Goal: Task Accomplishment & Management: Use online tool/utility

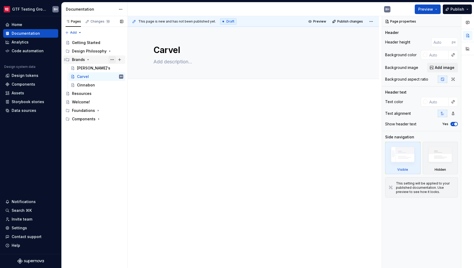
click at [114, 61] on button "Page tree" at bounding box center [111, 59] width 7 height 7
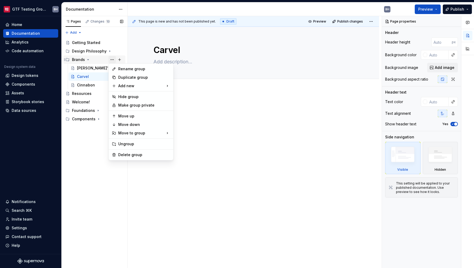
type textarea "*"
click at [191, 89] on div "New page" at bounding box center [199, 86] width 34 height 5
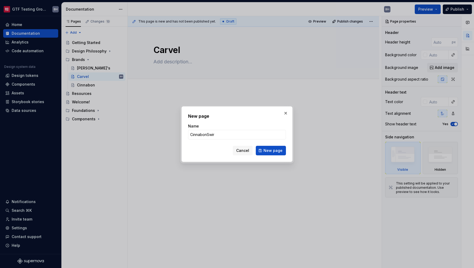
type input "CinnabonSwirl"
click button "New page" at bounding box center [271, 151] width 30 height 10
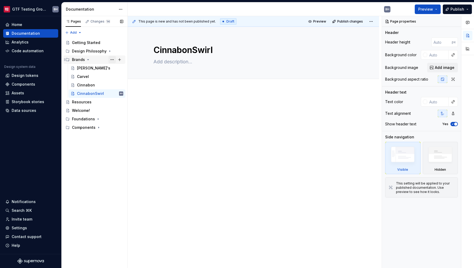
click at [111, 61] on button "Page tree" at bounding box center [111, 59] width 7 height 7
type textarea "*"
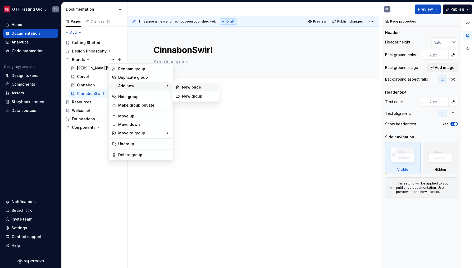
click at [191, 88] on div "New page" at bounding box center [199, 86] width 34 height 5
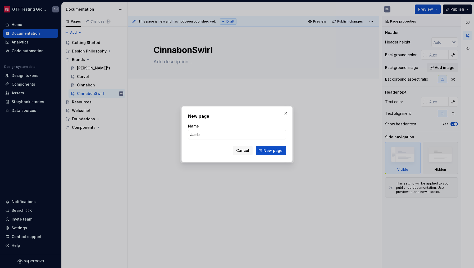
type input "Jamba"
click button "New page" at bounding box center [271, 151] width 30 height 10
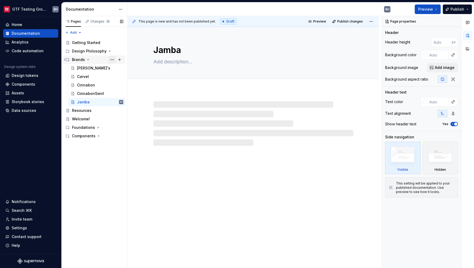
click at [112, 60] on button "Page tree" at bounding box center [111, 59] width 7 height 7
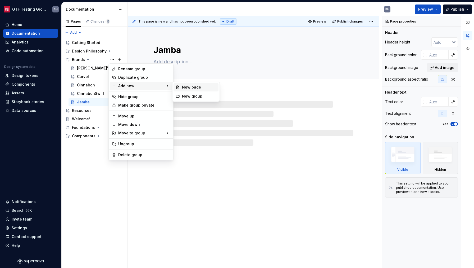
type textarea "*"
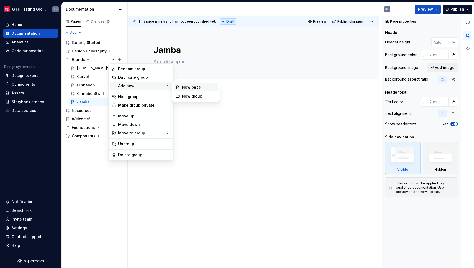
click at [186, 89] on div "New page" at bounding box center [199, 86] width 34 height 5
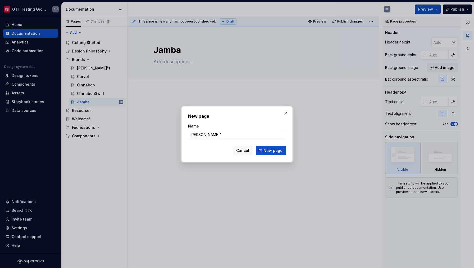
type input "[PERSON_NAME]"
click button "New page" at bounding box center [271, 151] width 30 height 10
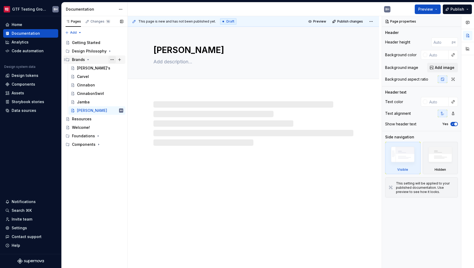
click at [114, 61] on button "Page tree" at bounding box center [111, 59] width 7 height 7
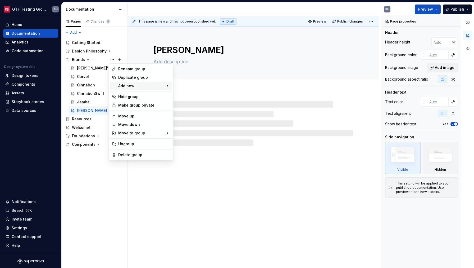
type textarea "*"
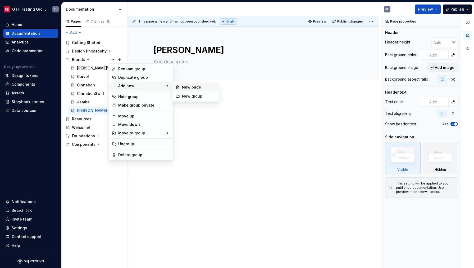
click at [183, 89] on div "New page" at bounding box center [199, 86] width 34 height 5
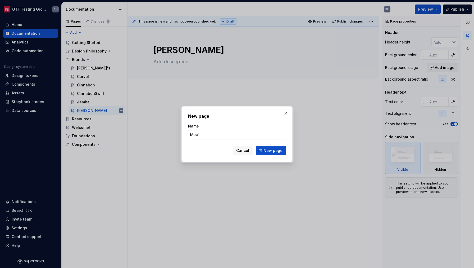
type input "Moe's"
click button "New page" at bounding box center [271, 151] width 30 height 10
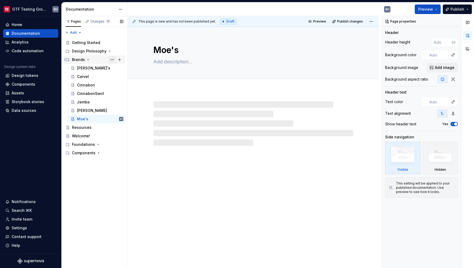
click at [110, 61] on button "Page tree" at bounding box center [111, 59] width 7 height 7
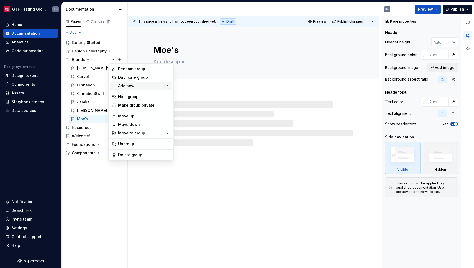
type textarea "*"
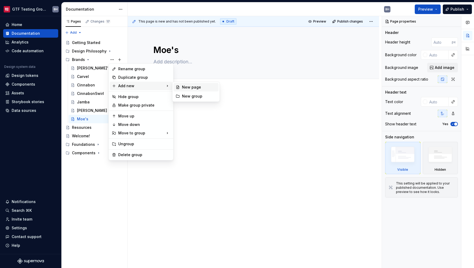
click at [186, 87] on div "New page" at bounding box center [199, 86] width 34 height 5
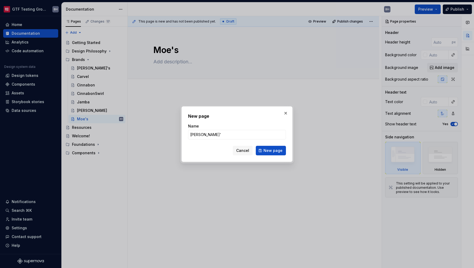
type input "[PERSON_NAME]'s"
click button "New page" at bounding box center [271, 151] width 30 height 10
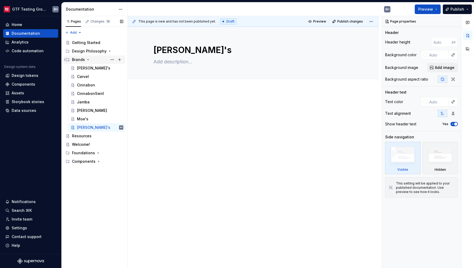
click at [88, 60] on icon "Page tree" at bounding box center [88, 59] width 4 height 4
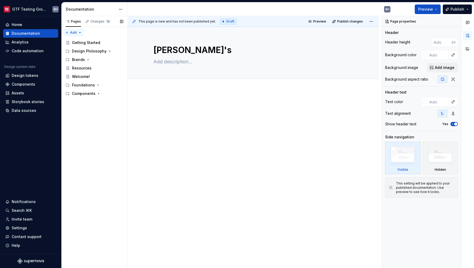
click at [80, 33] on div "Pages Changes 18 Add Accessibility guide for tree Page tree. Navigate the tree …" at bounding box center [94, 142] width 66 height 252
type textarea "*"
click at [84, 44] on div "New page" at bounding box center [90, 41] width 34 height 5
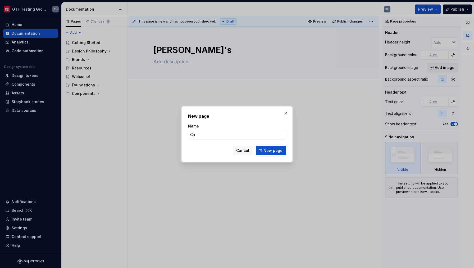
type input "Cha"
type textarea "*"
type input "Change Log"
click button "New page" at bounding box center [271, 151] width 30 height 10
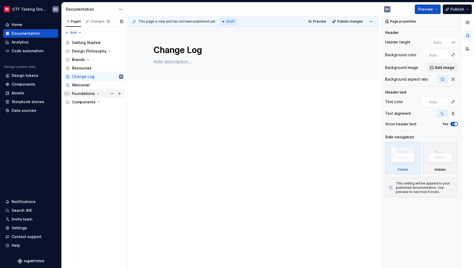
click at [86, 92] on div "Foundations" at bounding box center [83, 93] width 23 height 5
click at [86, 105] on div "Components" at bounding box center [97, 101] width 51 height 7
click at [86, 104] on div "Components" at bounding box center [84, 101] width 24 height 5
click at [84, 85] on div "Welcome!" at bounding box center [81, 84] width 18 height 5
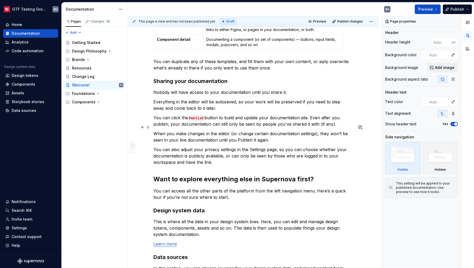
scroll to position [163, 0]
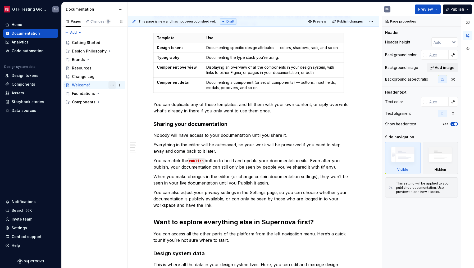
click at [114, 87] on button "Page tree" at bounding box center [111, 84] width 7 height 7
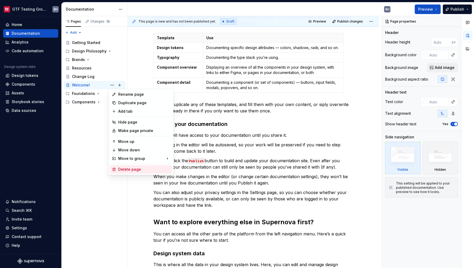
click at [123, 170] on div "Delete page" at bounding box center [144, 168] width 52 height 5
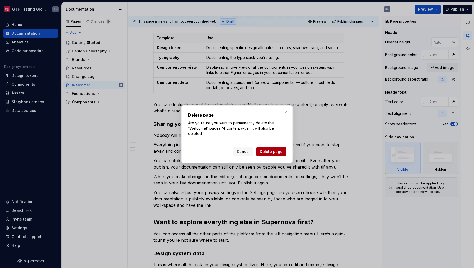
click at [274, 153] on span "Delete page" at bounding box center [271, 151] width 23 height 5
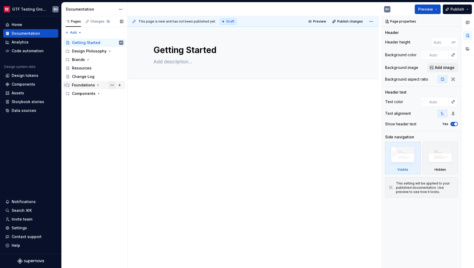
click at [114, 85] on button "Page tree" at bounding box center [111, 84] width 7 height 7
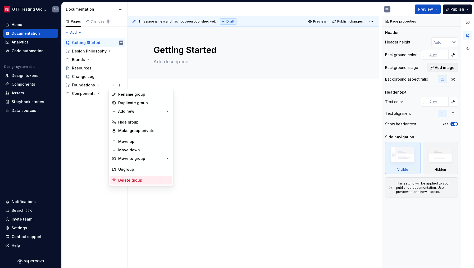
click at [139, 179] on div "Delete group" at bounding box center [144, 179] width 52 height 5
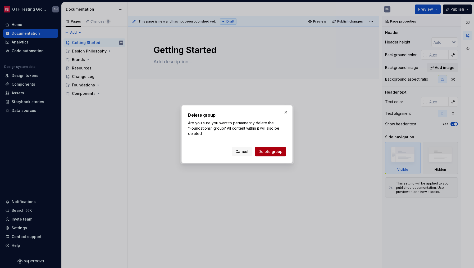
click at [265, 152] on span "Delete group" at bounding box center [271, 151] width 24 height 5
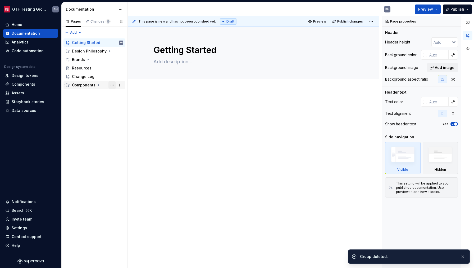
click at [113, 86] on button "Page tree" at bounding box center [111, 84] width 7 height 7
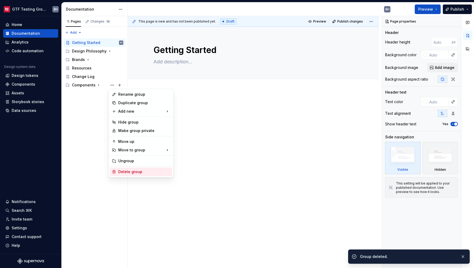
click at [128, 171] on div "Delete group" at bounding box center [144, 171] width 52 height 5
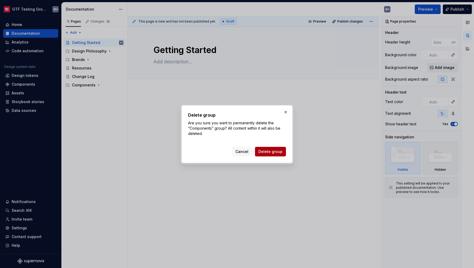
click at [276, 154] on button "Delete group" at bounding box center [270, 152] width 31 height 10
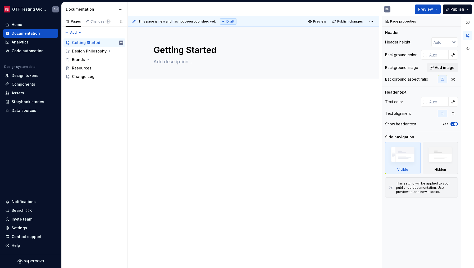
type textarea "*"
click at [99, 100] on div "Pages Changes 14 Add Accessibility guide for tree Page tree. Navigate the tree …" at bounding box center [94, 142] width 66 height 252
click at [78, 32] on div "Pages Changes 14 Add Accessibility guide for tree Page tree. Navigate the tree …" at bounding box center [94, 142] width 66 height 252
click at [82, 50] on div "New group" at bounding box center [90, 50] width 34 height 5
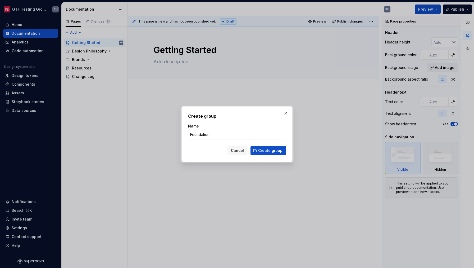
type input "Foundations"
click button "Create group" at bounding box center [268, 151] width 35 height 10
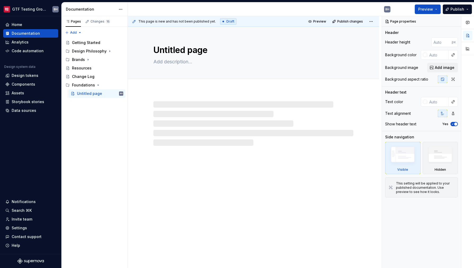
type textarea "*"
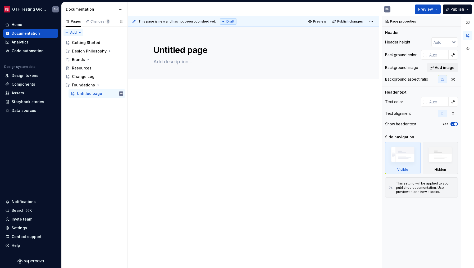
click at [79, 33] on div "Pages Changes 15 Add Accessibility guide for tree Page tree. Navigate the tree …" at bounding box center [94, 142] width 66 height 252
click at [81, 51] on div "New group" at bounding box center [90, 50] width 34 height 5
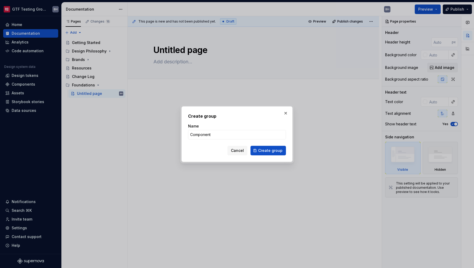
type input "Components"
click button "Create group" at bounding box center [268, 151] width 35 height 10
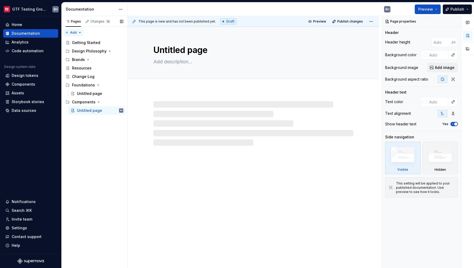
click at [73, 34] on div "Pages Changes 16 Add Accessibility guide for tree Page tree. Navigate the tree …" at bounding box center [94, 142] width 66 height 252
type textarea "*"
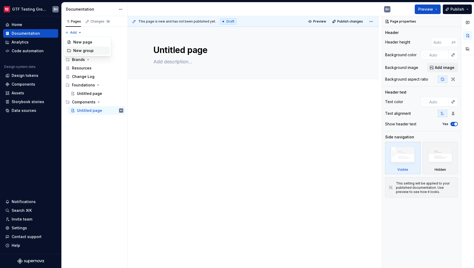
click at [82, 51] on div "New group" at bounding box center [90, 50] width 34 height 5
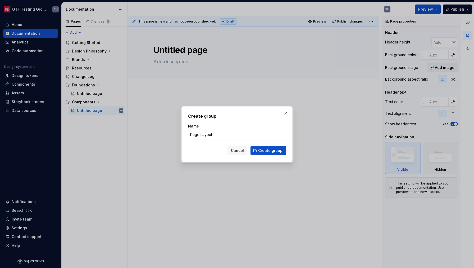
type input "Page Layouts"
click button "Create group" at bounding box center [268, 151] width 35 height 10
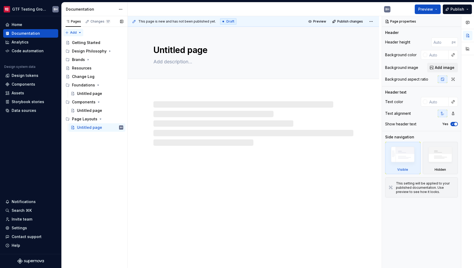
click at [78, 33] on div "Pages Changes 17 Add Accessibility guide for tree Page tree. Navigate the tree …" at bounding box center [94, 142] width 66 height 252
click at [81, 49] on div "New group" at bounding box center [90, 50] width 34 height 5
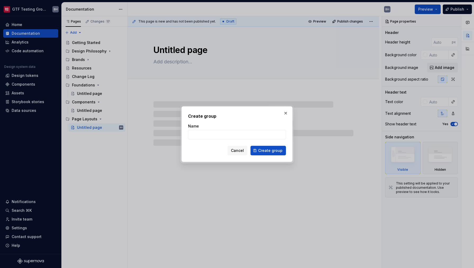
type textarea "*"
type input "F"
type textarea "*"
type input "Feature Flows"
click button "Create group" at bounding box center [268, 151] width 35 height 10
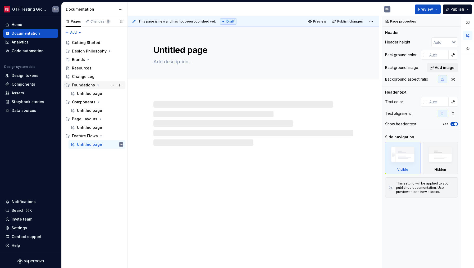
click at [96, 85] on icon "Page tree" at bounding box center [98, 85] width 4 height 4
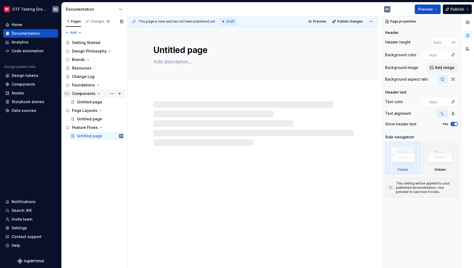
click at [95, 94] on div "Components" at bounding box center [97, 93] width 51 height 7
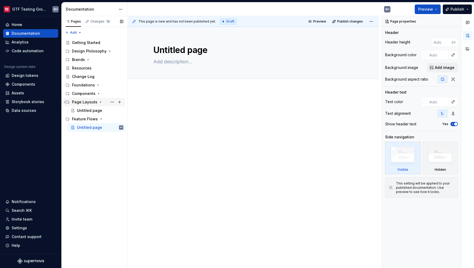
click at [95, 103] on div "Page Layouts" at bounding box center [84, 101] width 25 height 5
click at [96, 111] on div "Feature Flows" at bounding box center [85, 110] width 26 height 5
click at [97, 94] on icon "Page tree" at bounding box center [99, 93] width 4 height 4
click at [110, 102] on button "Page tree" at bounding box center [111, 101] width 7 height 7
type textarea "*"
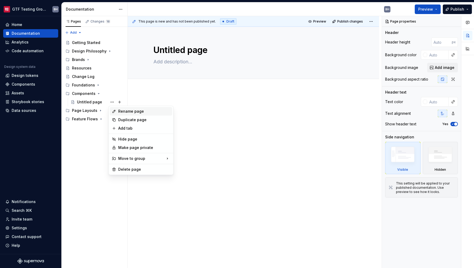
click at [119, 111] on div "Rename page" at bounding box center [144, 110] width 52 height 5
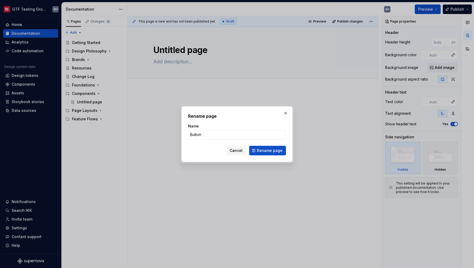
type input "Buttons"
click button "Rename page" at bounding box center [267, 151] width 37 height 10
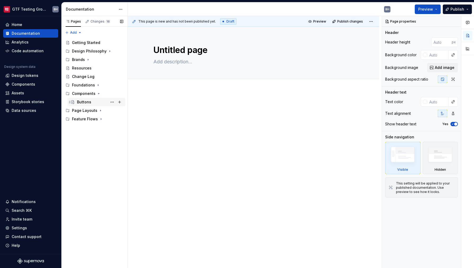
click at [87, 102] on div "Buttons" at bounding box center [84, 101] width 14 height 5
click at [246, 109] on p at bounding box center [253, 106] width 200 height 6
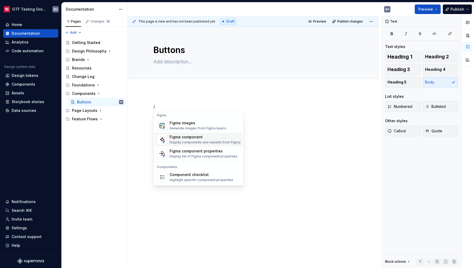
scroll to position [499, 0]
click at [205, 137] on div "Figma component" at bounding box center [205, 136] width 71 height 5
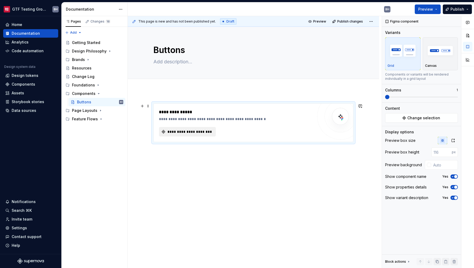
click at [204, 132] on span "**********" at bounding box center [190, 131] width 46 height 5
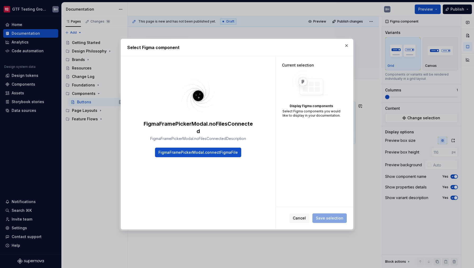
type textarea "*"
click at [205, 152] on span "FigmaFramePickerModal.connectFigmaFile" at bounding box center [198, 152] width 79 height 5
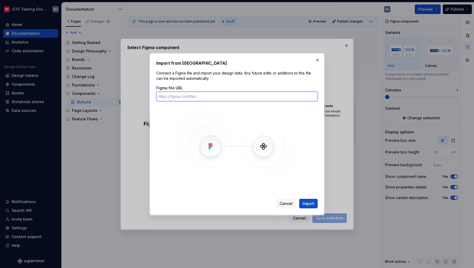
paste input "[URL][DOMAIN_NAME]"
type input "[URL][DOMAIN_NAME]"
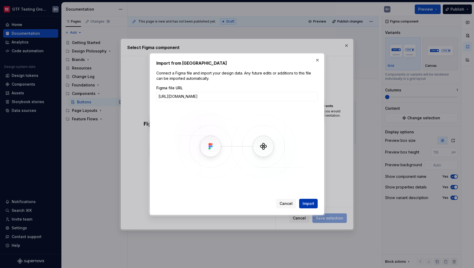
click at [308, 202] on span "Import" at bounding box center [309, 203] width 12 height 5
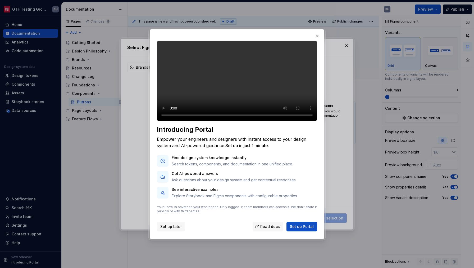
click at [177, 229] on span "Set up later" at bounding box center [170, 226] width 21 height 5
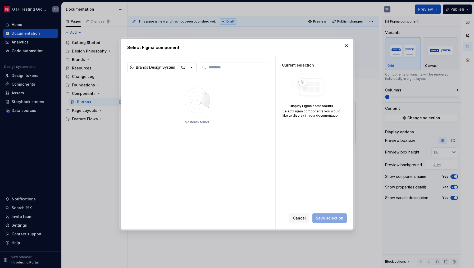
click at [193, 69] on icon "button" at bounding box center [191, 67] width 5 height 5
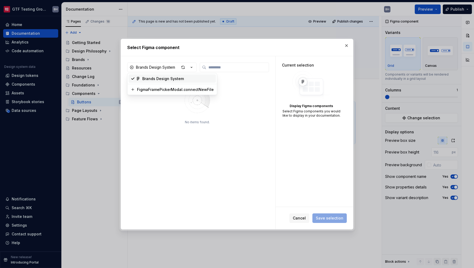
click at [184, 79] on div "Brands Design System" at bounding box center [177, 78] width 71 height 5
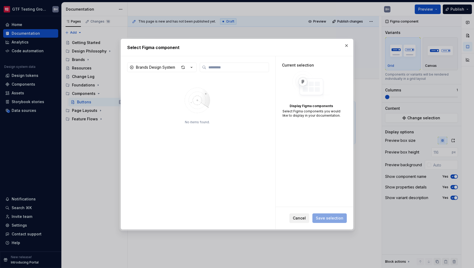
click at [296, 217] on span "Cancel" at bounding box center [299, 217] width 13 height 5
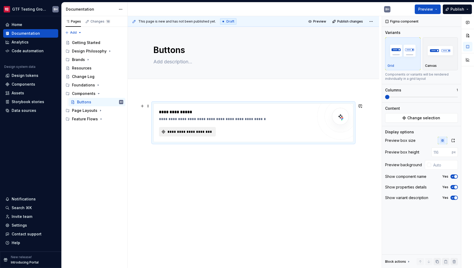
click at [208, 130] on span "**********" at bounding box center [190, 131] width 46 height 5
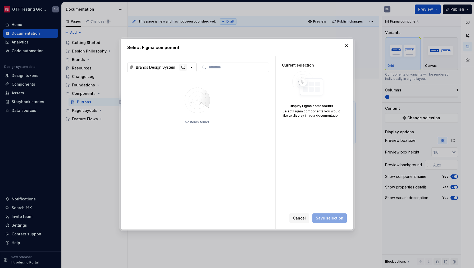
click at [184, 66] on div "button" at bounding box center [182, 67] width 7 height 7
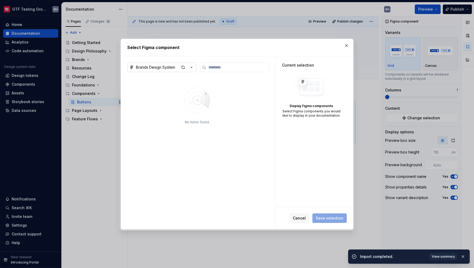
click at [192, 67] on icon "button" at bounding box center [191, 67] width 1 height 1
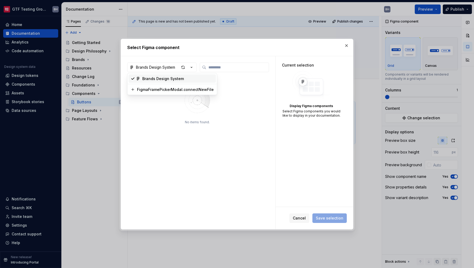
type textarea "*"
click at [189, 88] on div "FigmaFramePickerModal.connectNewFile" at bounding box center [175, 89] width 77 height 5
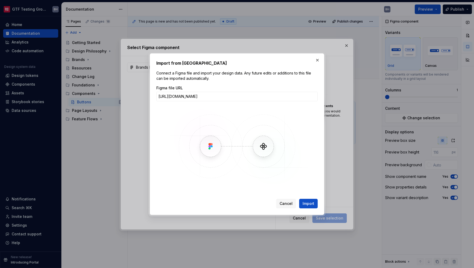
scroll to position [0, 88]
type input "[URL][DOMAIN_NAME]"
click at [312, 205] on span "Import" at bounding box center [309, 203] width 12 height 5
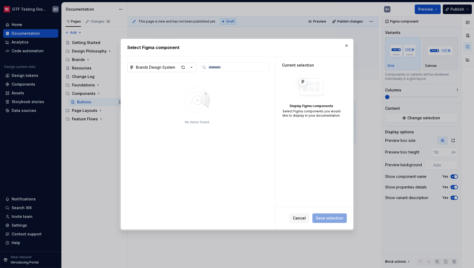
click at [189, 67] on icon "button" at bounding box center [191, 67] width 5 height 5
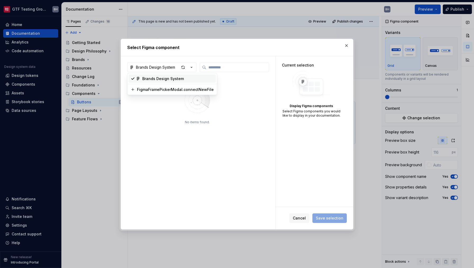
click at [188, 77] on div "Brands Design System" at bounding box center [177, 78] width 71 height 5
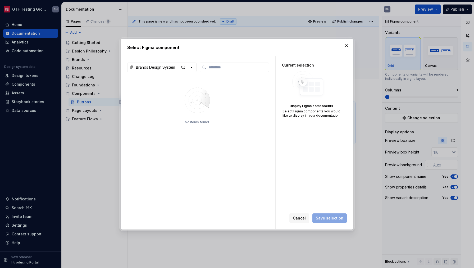
click at [198, 86] on img at bounding box center [197, 100] width 69 height 37
click at [348, 48] on button "button" at bounding box center [346, 45] width 7 height 7
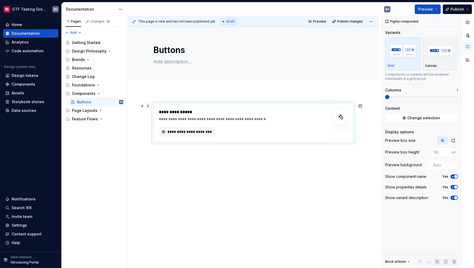
click at [148, 107] on span at bounding box center [148, 105] width 4 height 7
click at [147, 107] on span at bounding box center [148, 105] width 4 height 7
click at [142, 107] on button "button" at bounding box center [142, 105] width 7 height 7
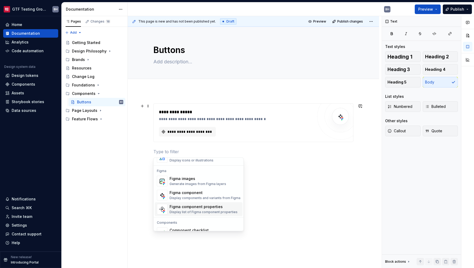
scroll to position [488, 0]
click at [188, 182] on div "Figma images Generate images from Figma layers" at bounding box center [198, 182] width 57 height 10
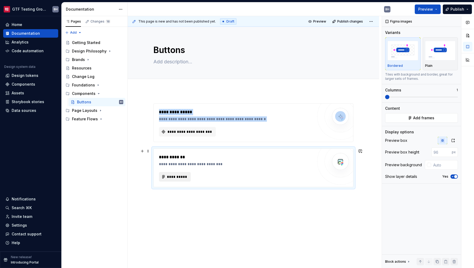
click at [185, 178] on span "**********" at bounding box center [177, 176] width 21 height 5
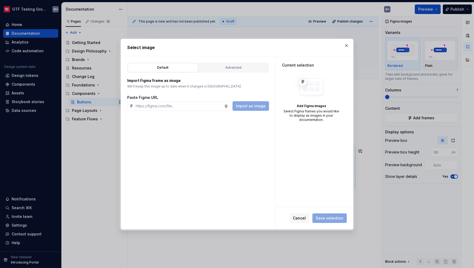
type textarea "*"
type input "[URL][DOMAIN_NAME]"
click at [238, 70] on div "Advanced" at bounding box center [233, 67] width 66 height 5
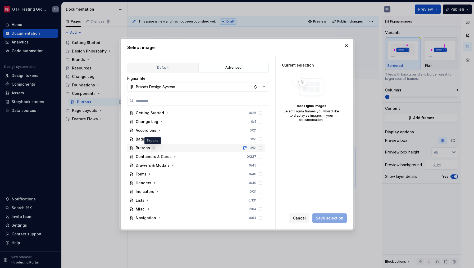
click at [153, 148] on icon "button" at bounding box center [153, 147] width 1 height 1
click at [158, 155] on icon "button" at bounding box center [158, 156] width 4 height 4
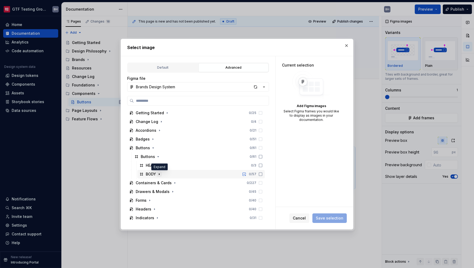
click at [159, 173] on icon "button" at bounding box center [159, 174] width 4 height 4
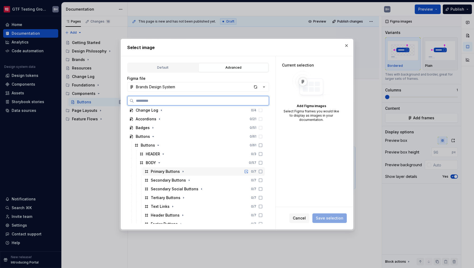
scroll to position [12, 0]
click at [183, 171] on icon "button" at bounding box center [183, 171] width 4 height 4
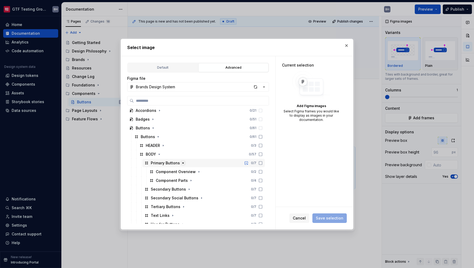
scroll to position [28, 0]
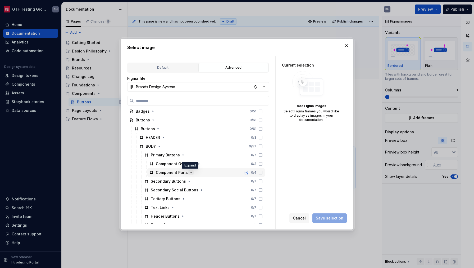
click at [192, 171] on button "button" at bounding box center [190, 172] width 5 height 5
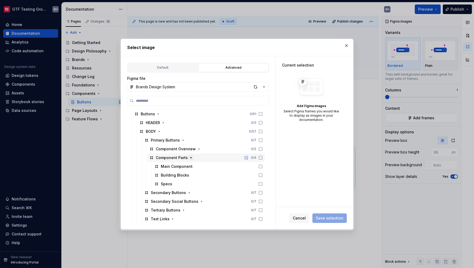
scroll to position [44, 0]
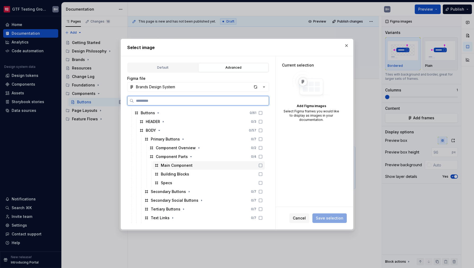
click at [192, 165] on div "Main Component" at bounding box center [208, 165] width 112 height 8
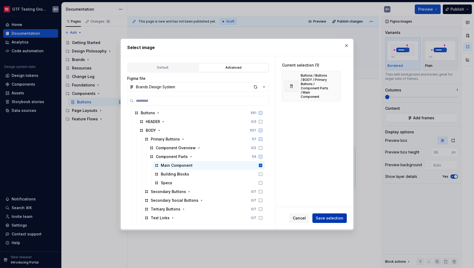
click at [329, 219] on span "Save selection" at bounding box center [330, 217] width 28 height 5
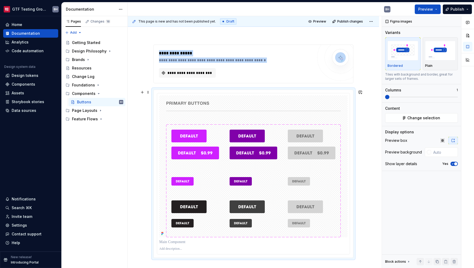
scroll to position [60, 0]
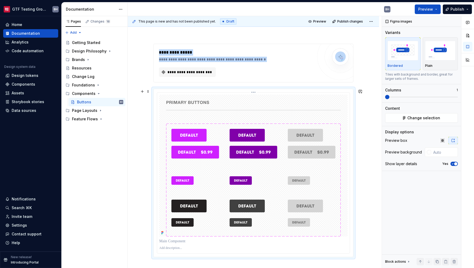
click at [177, 132] on img at bounding box center [253, 165] width 175 height 142
click at [183, 188] on img at bounding box center [253, 165] width 175 height 142
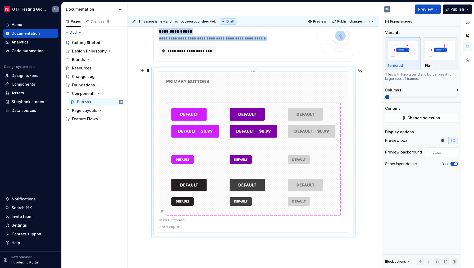
scroll to position [71, 0]
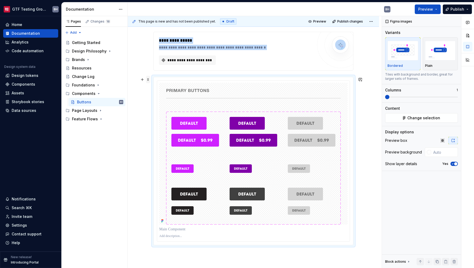
click at [147, 80] on span at bounding box center [148, 79] width 4 height 7
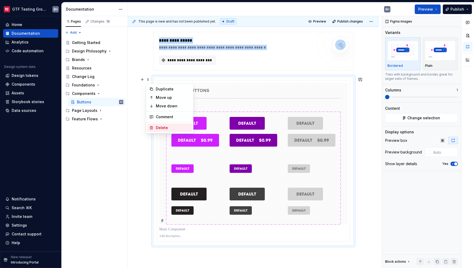
click at [160, 126] on div "Delete" at bounding box center [173, 127] width 34 height 5
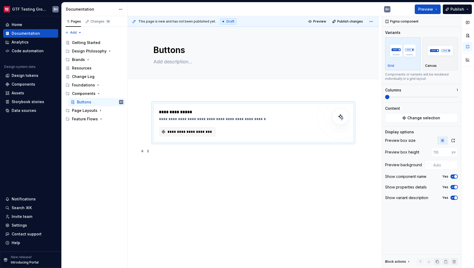
scroll to position [0, 0]
click at [148, 105] on span at bounding box center [148, 105] width 4 height 7
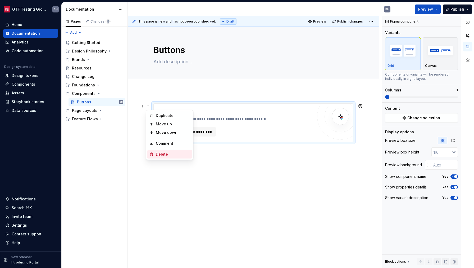
click at [162, 152] on div "Delete" at bounding box center [173, 153] width 34 height 5
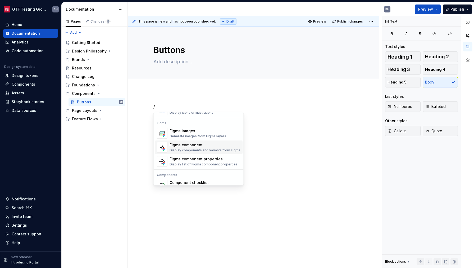
scroll to position [491, 0]
click at [196, 149] on div "Display components and variants from Figma" at bounding box center [205, 150] width 71 height 4
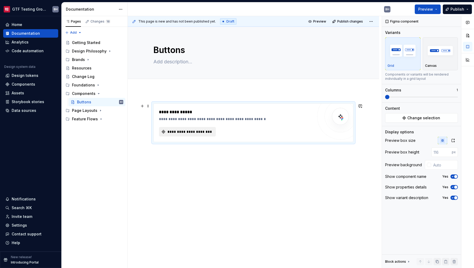
click at [194, 134] on span "**********" at bounding box center [190, 131] width 46 height 5
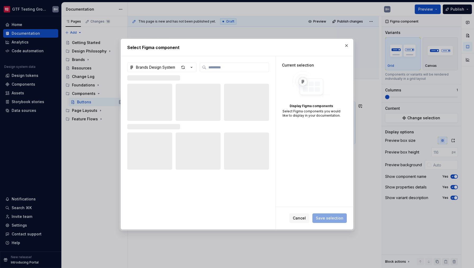
type textarea "*"
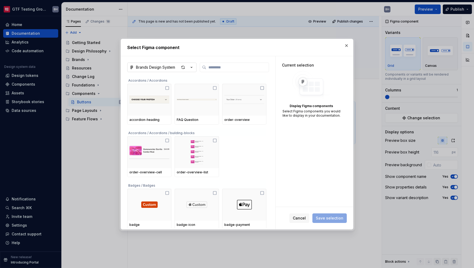
click at [192, 68] on icon "button" at bounding box center [191, 67] width 5 height 5
click at [192, 68] on div "Select Figma component Brands Design System Accordions / Accordions accordion-h…" at bounding box center [237, 134] width 474 height 268
click at [192, 68] on icon "button" at bounding box center [191, 67] width 5 height 5
click at [186, 89] on div "FigmaFramePickerModal.connectNewFile" at bounding box center [175, 89] width 77 height 5
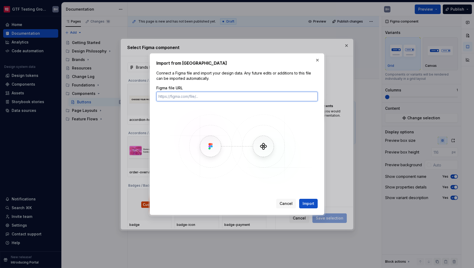
paste input "[URL][DOMAIN_NAME]"
type input "[URL][DOMAIN_NAME]"
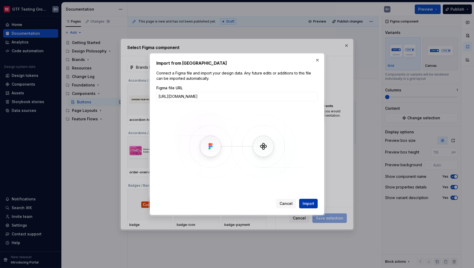
click at [309, 202] on span "Import" at bounding box center [309, 203] width 12 height 5
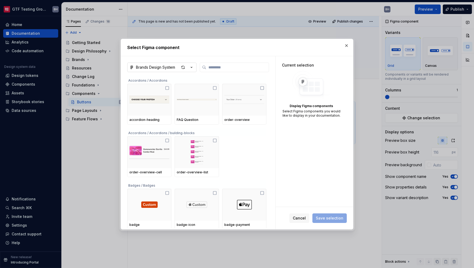
click at [193, 68] on icon "button" at bounding box center [191, 67] width 5 height 5
click at [176, 79] on div "DS Test - Buttons" at bounding box center [177, 78] width 71 height 5
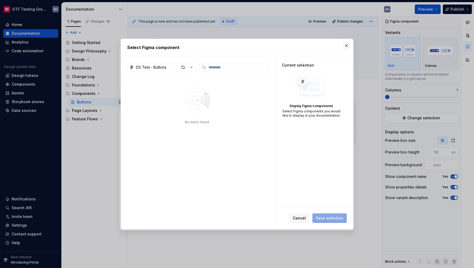
click at [346, 47] on button "button" at bounding box center [346, 45] width 7 height 7
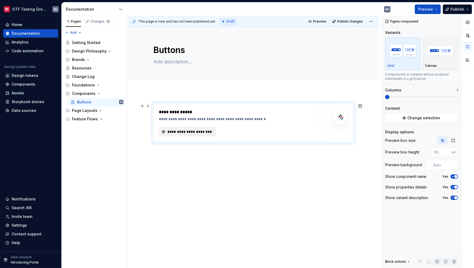
click at [205, 133] on span "**********" at bounding box center [190, 131] width 46 height 5
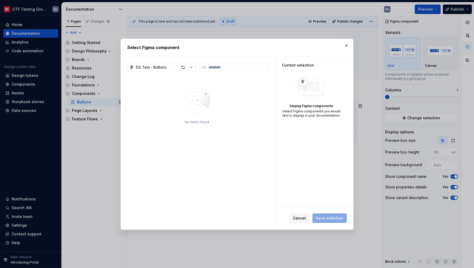
type textarea "*"
click at [191, 66] on icon "button" at bounding box center [191, 67] width 5 height 5
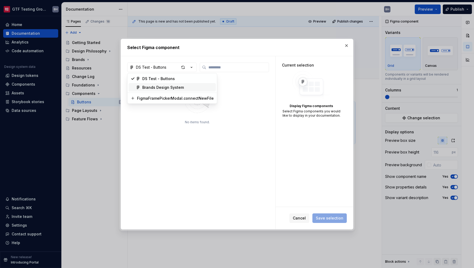
click at [159, 89] on div "Brands Design System" at bounding box center [163, 87] width 42 height 5
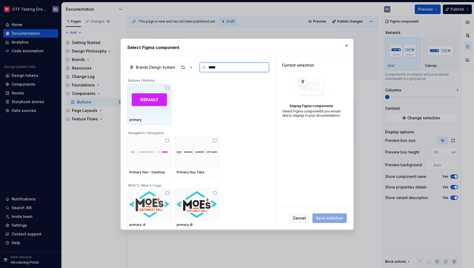
type input "******"
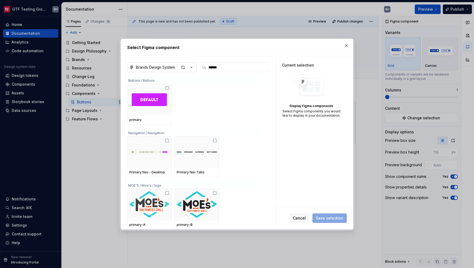
click at [192, 67] on icon "button" at bounding box center [191, 67] width 1 height 1
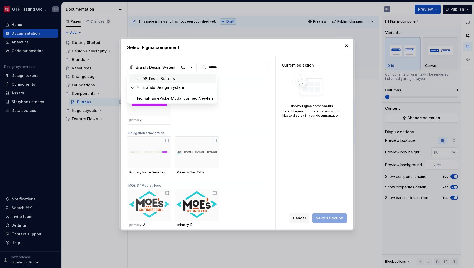
click at [179, 80] on div "DS Test - Buttons" at bounding box center [177, 78] width 71 height 5
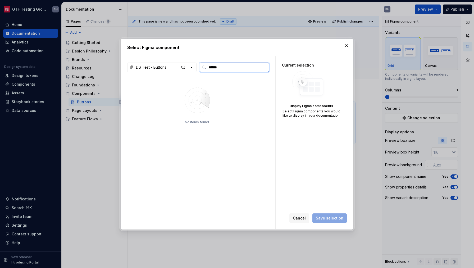
drag, startPoint x: 225, startPoint y: 69, endPoint x: 198, endPoint y: 65, distance: 26.9
click at [206, 65] on input "******" at bounding box center [237, 67] width 62 height 5
click at [222, 91] on img at bounding box center [197, 100] width 69 height 37
click at [184, 68] on div "button" at bounding box center [182, 67] width 7 height 7
click at [303, 216] on span "Cancel" at bounding box center [299, 217] width 13 height 5
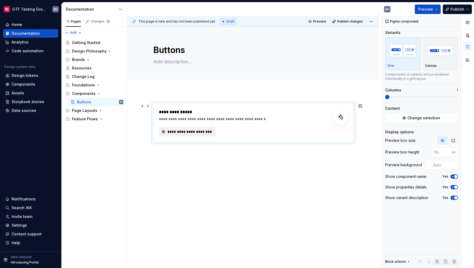
click at [193, 133] on span "**********" at bounding box center [190, 131] width 46 height 5
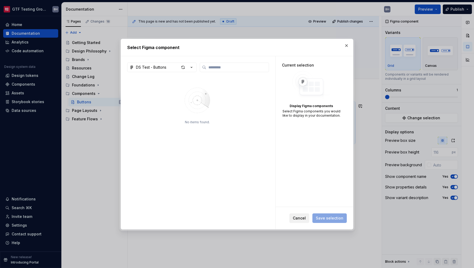
click at [301, 220] on span "Cancel" at bounding box center [299, 217] width 13 height 5
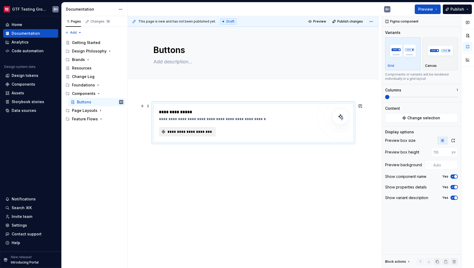
click at [195, 135] on button "**********" at bounding box center [187, 132] width 57 height 10
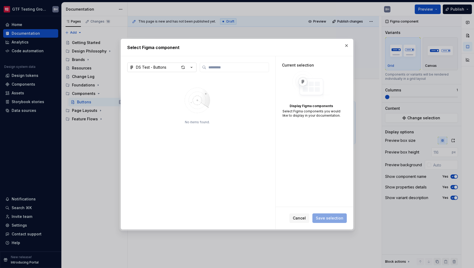
type textarea "*"
click at [192, 67] on icon "button" at bounding box center [191, 67] width 5 height 5
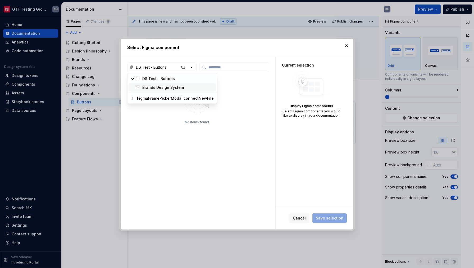
click at [188, 86] on div "Brands Design System" at bounding box center [177, 87] width 71 height 5
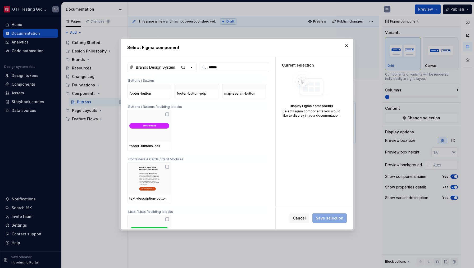
scroll to position [0, 0]
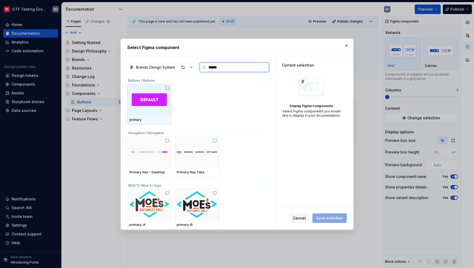
type input "*******"
click at [167, 91] on div at bounding box center [149, 100] width 44 height 32
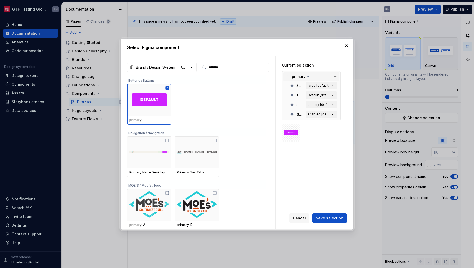
click at [308, 76] on icon at bounding box center [308, 76] width 1 height 1
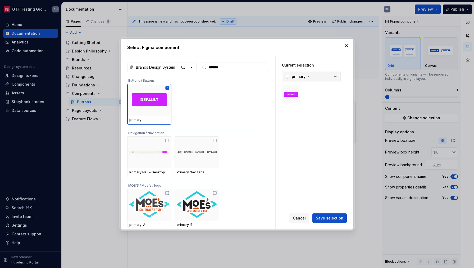
click at [308, 76] on icon at bounding box center [308, 76] width 1 height 1
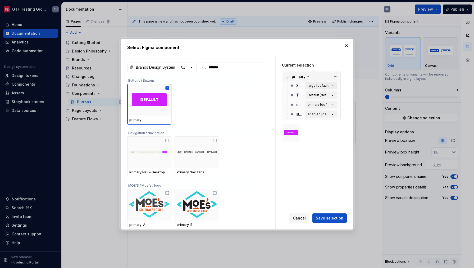
click at [334, 86] on icon "button" at bounding box center [332, 85] width 5 height 5
click at [332, 85] on icon "button" at bounding box center [332, 85] width 5 height 5
click at [329, 220] on span "Save selection" at bounding box center [330, 217] width 28 height 5
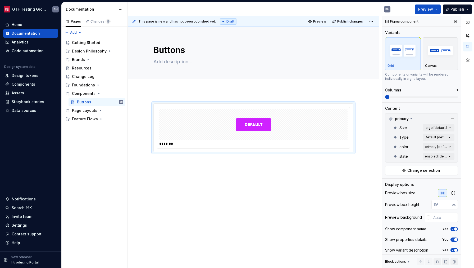
click at [454, 230] on span "button" at bounding box center [455, 228] width 3 height 3
click at [452, 193] on icon "button" at bounding box center [453, 193] width 4 height 4
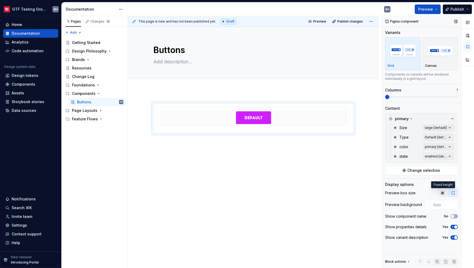
click at [444, 192] on icon "button" at bounding box center [443, 193] width 4 height 4
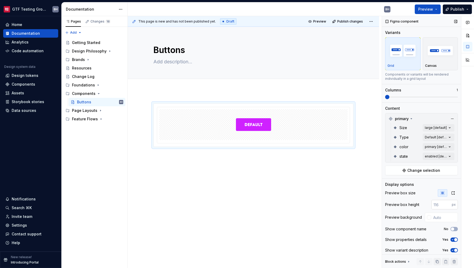
click at [434, 206] on input "number" at bounding box center [442, 205] width 20 height 10
type textarea "*"
click at [431, 216] on input "text" at bounding box center [444, 217] width 27 height 10
click at [427, 217] on div at bounding box center [429, 217] width 4 height 4
click at [435, 218] on div "Comments Open comments No comments yet Select ‘Comment’ from the block context …" at bounding box center [428, 142] width 92 height 252
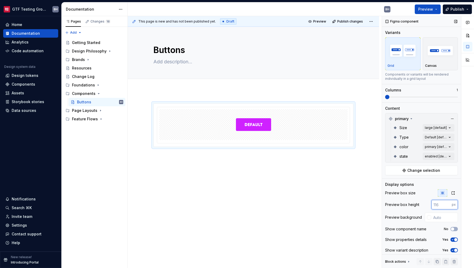
click at [434, 204] on input "number" at bounding box center [442, 205] width 20 height 10
type input "240"
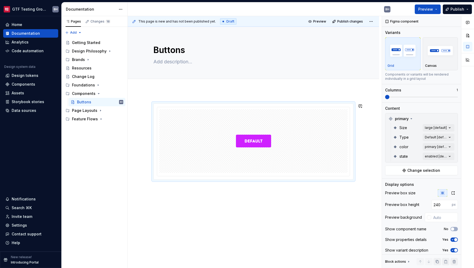
click at [319, 201] on div at bounding box center [253, 178] width 251 height 175
click at [438, 10] on button "Preview" at bounding box center [428, 9] width 26 height 10
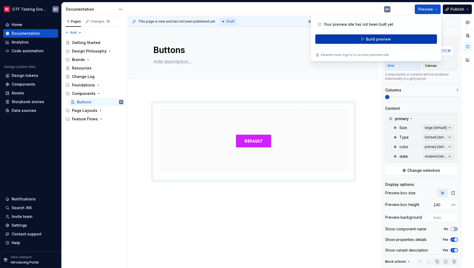
click at [404, 39] on button "Build preview" at bounding box center [376, 39] width 122 height 10
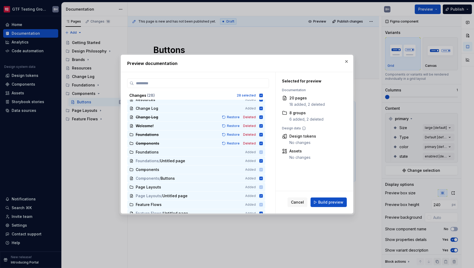
scroll to position [132, 0]
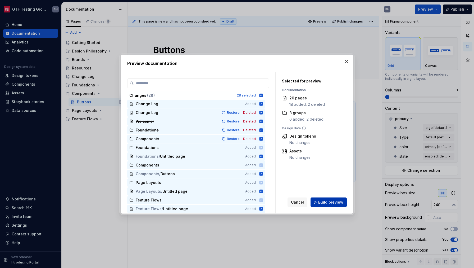
click at [329, 202] on span "Build preview" at bounding box center [330, 201] width 25 height 5
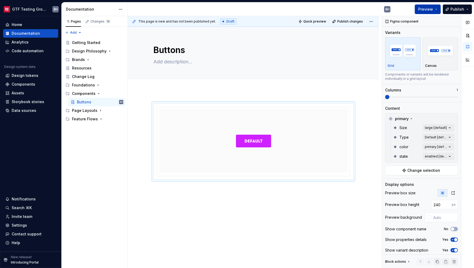
click at [428, 9] on span "Preview" at bounding box center [425, 9] width 15 height 5
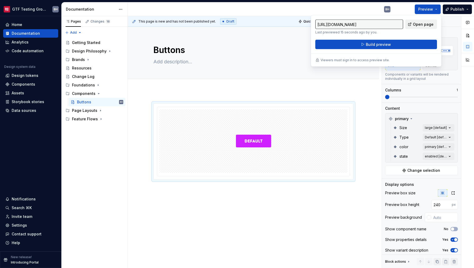
click at [428, 23] on span "Open page" at bounding box center [423, 24] width 21 height 5
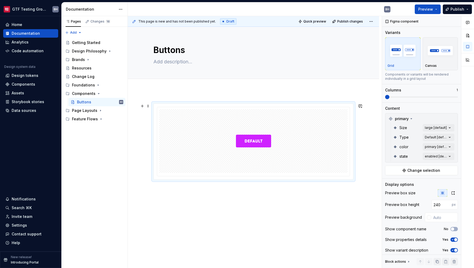
click at [345, 129] on div at bounding box center [253, 141] width 188 height 64
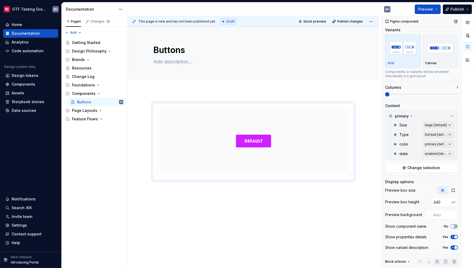
click at [409, 260] on icon at bounding box center [409, 261] width 4 height 4
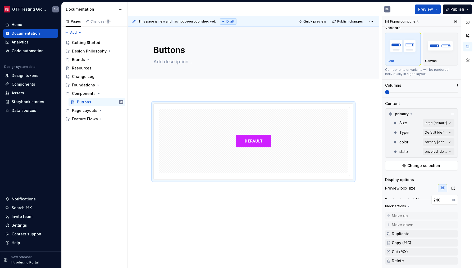
click at [407, 207] on icon at bounding box center [409, 206] width 4 height 4
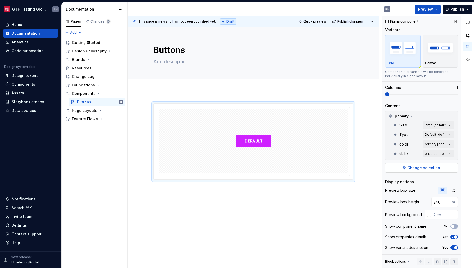
click at [436, 165] on span "Change selection" at bounding box center [424, 167] width 33 height 5
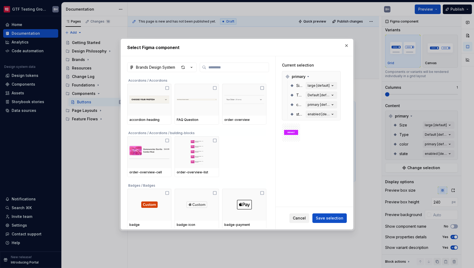
click at [296, 216] on button "Cancel" at bounding box center [299, 218] width 20 height 10
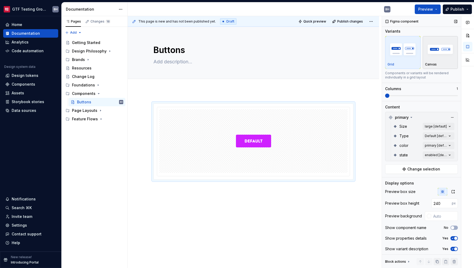
scroll to position [0, 0]
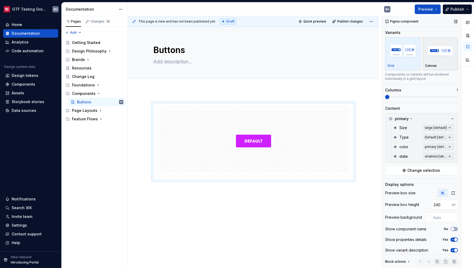
click at [438, 58] on img "button" at bounding box center [440, 50] width 31 height 19
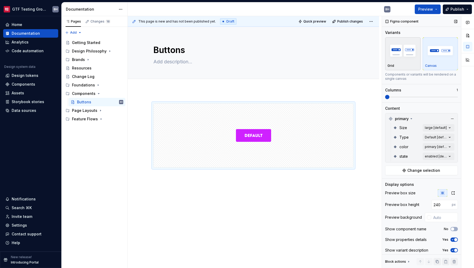
click at [404, 57] on img "button" at bounding box center [403, 50] width 31 height 19
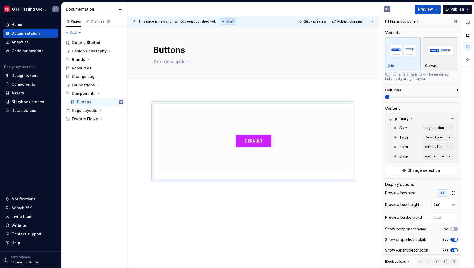
click at [437, 60] on div "button" at bounding box center [440, 51] width 31 height 22
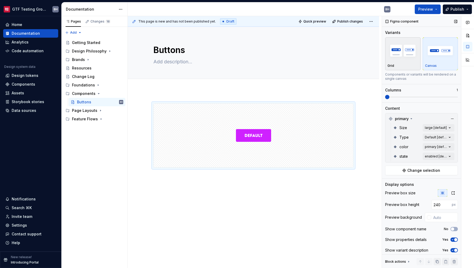
click at [399, 58] on img "button" at bounding box center [403, 50] width 31 height 19
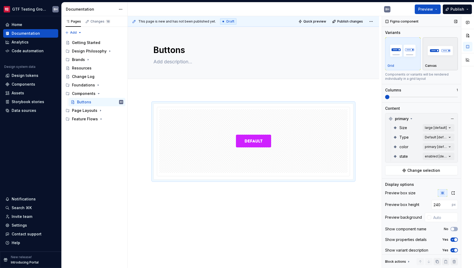
click at [434, 60] on div "button" at bounding box center [440, 51] width 31 height 22
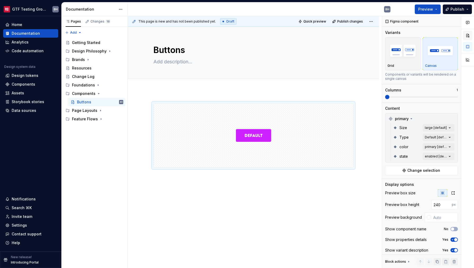
click at [470, 36] on button "button" at bounding box center [468, 36] width 10 height 10
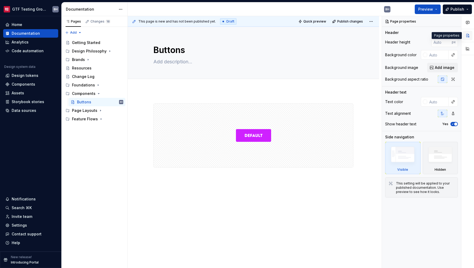
click at [469, 33] on button "button" at bounding box center [468, 36] width 10 height 10
click at [469, 22] on icon "button" at bounding box center [468, 22] width 4 height 4
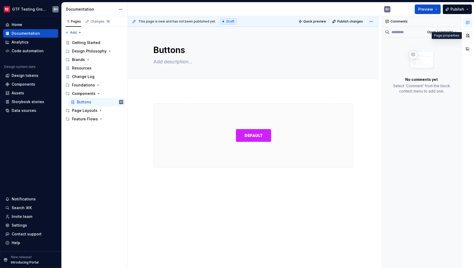
click at [469, 34] on button "button" at bounding box center [468, 36] width 10 height 10
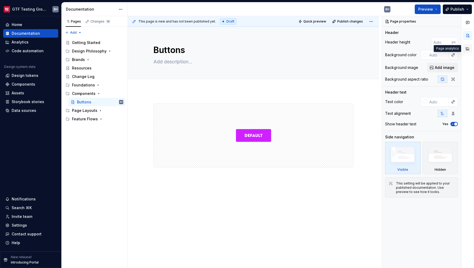
click at [470, 47] on button "button" at bounding box center [468, 49] width 10 height 10
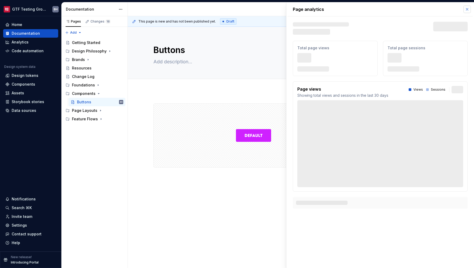
click at [466, 10] on button "button" at bounding box center [467, 9] width 7 height 7
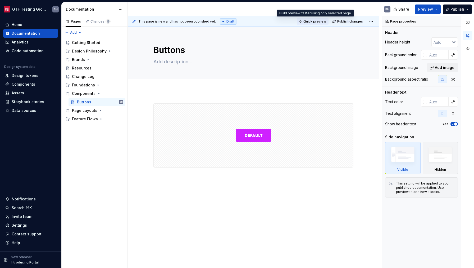
click at [325, 20] on span "Quick preview" at bounding box center [315, 21] width 23 height 4
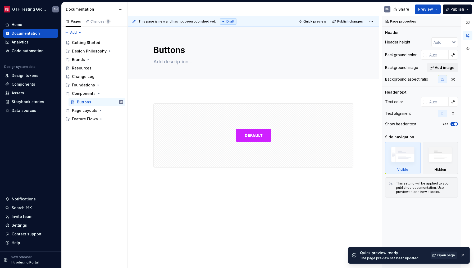
click at [322, 21] on span "Quick preview" at bounding box center [315, 21] width 23 height 4
click at [450, 256] on span "Open page" at bounding box center [446, 255] width 18 height 4
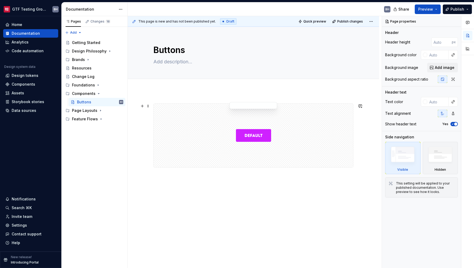
click at [321, 120] on div at bounding box center [254, 135] width 200 height 64
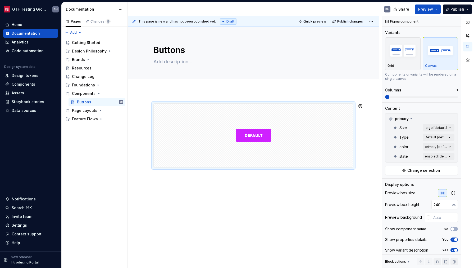
click at [292, 178] on div at bounding box center [253, 172] width 251 height 163
click at [245, 105] on div at bounding box center [254, 105] width 48 height 7
click at [148, 107] on span at bounding box center [148, 105] width 4 height 7
click at [157, 115] on div "Duplicate" at bounding box center [173, 115] width 34 height 5
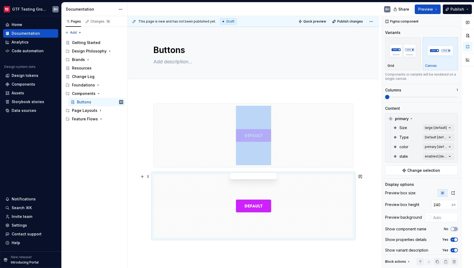
click at [318, 205] on div at bounding box center [254, 206] width 200 height 64
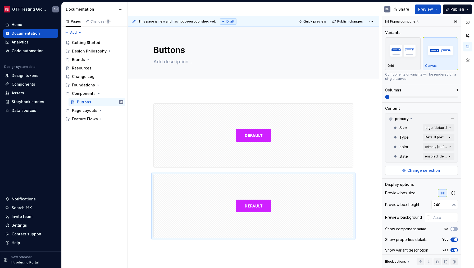
click at [422, 172] on span "Change selection" at bounding box center [424, 170] width 33 height 5
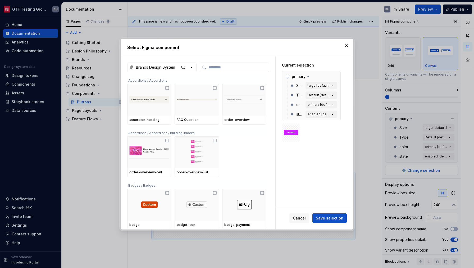
type textarea "*"
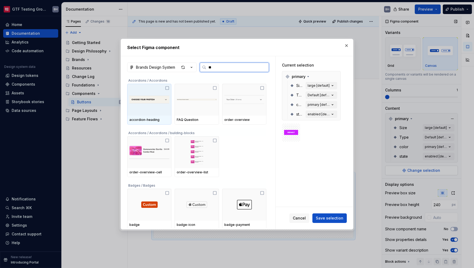
type input "***"
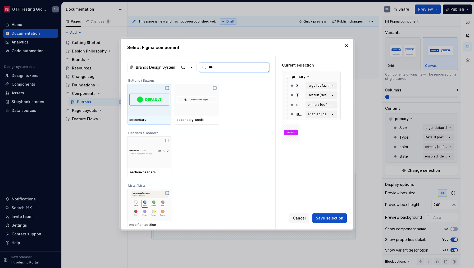
click at [166, 87] on icon at bounding box center [167, 88] width 4 height 4
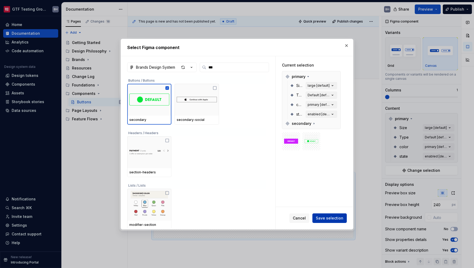
click at [342, 220] on span "Save selection" at bounding box center [330, 217] width 28 height 5
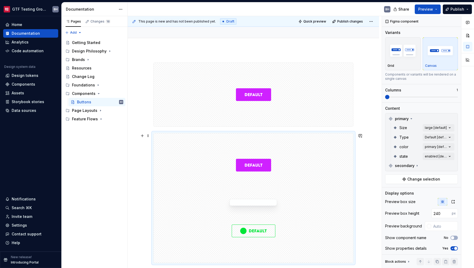
scroll to position [44, 0]
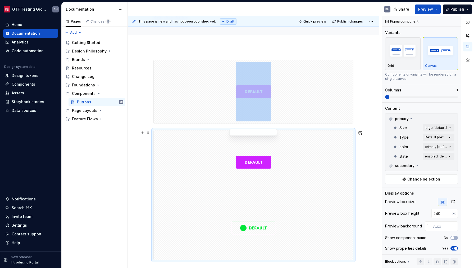
click at [283, 168] on div at bounding box center [254, 162] width 200 height 64
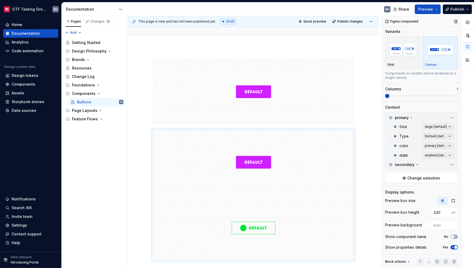
scroll to position [0, 0]
click at [413, 119] on icon at bounding box center [411, 118] width 4 height 4
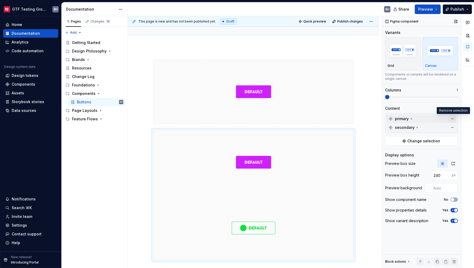
click at [455, 120] on button "button" at bounding box center [452, 118] width 7 height 7
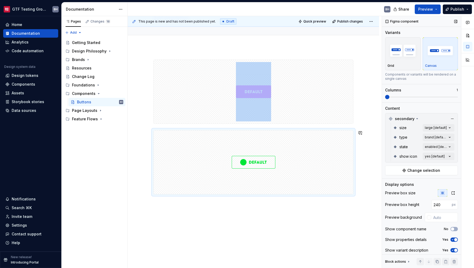
click at [352, 210] on div at bounding box center [253, 164] width 251 height 234
click at [425, 11] on span "Preview" at bounding box center [425, 9] width 15 height 5
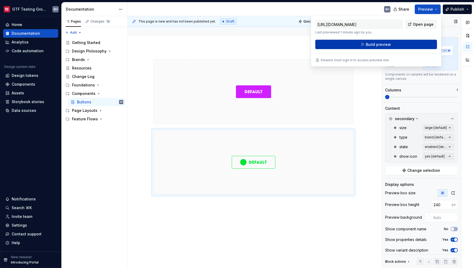
click at [417, 47] on button "Build preview" at bounding box center [376, 45] width 122 height 10
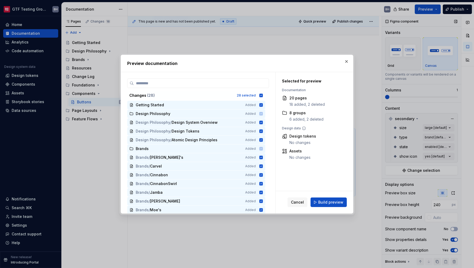
scroll to position [44, 0]
click at [332, 203] on span "Build preview" at bounding box center [330, 201] width 25 height 5
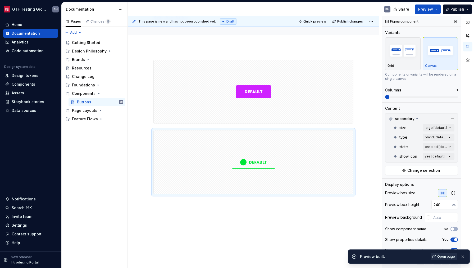
click at [439, 254] on span "Open page" at bounding box center [446, 256] width 18 height 4
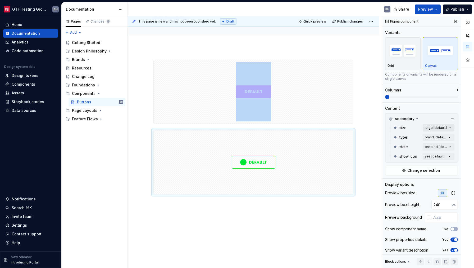
click at [446, 127] on div "Comments Open comments No comments yet Select ‘Comment’ from the block context …" at bounding box center [428, 142] width 92 height 252
click at [444, 138] on span "button" at bounding box center [442, 136] width 3 height 3
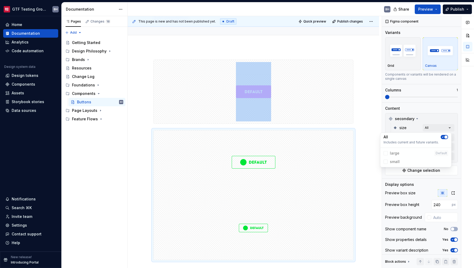
click at [444, 138] on icon "button" at bounding box center [443, 136] width 4 height 3
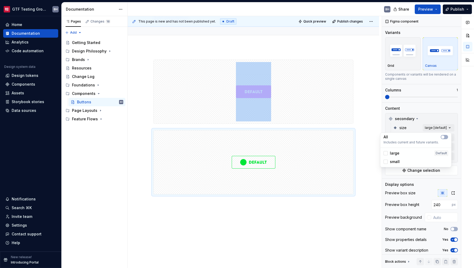
click at [306, 102] on html "GTF Testing Grounds BH Home Documentation Analytics Code automation Design syst…" at bounding box center [237, 134] width 474 height 268
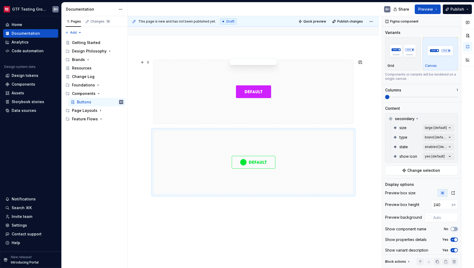
click at [310, 99] on div at bounding box center [254, 92] width 200 height 64
click at [445, 128] on div "Comments Open comments No comments yet Select ‘Comment’ from the block context …" at bounding box center [428, 142] width 92 height 252
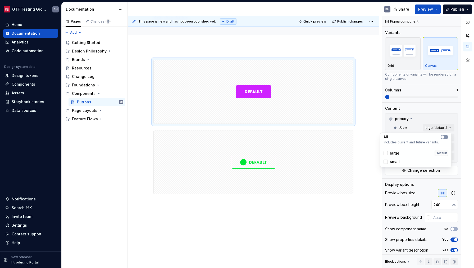
click at [444, 136] on span "button" at bounding box center [442, 136] width 3 height 3
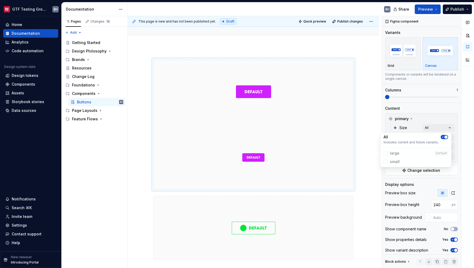
click at [444, 137] on icon "button" at bounding box center [443, 136] width 4 height 3
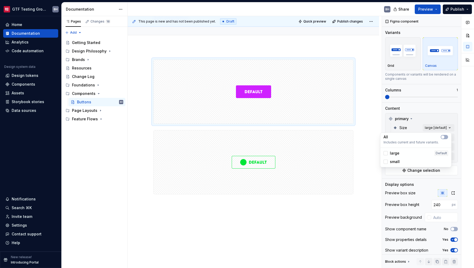
click at [449, 110] on div "Comments Open comments No comments yet Select ‘Comment’ from the block context …" at bounding box center [428, 142] width 92 height 252
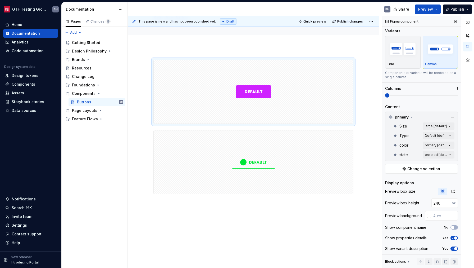
scroll to position [0, 0]
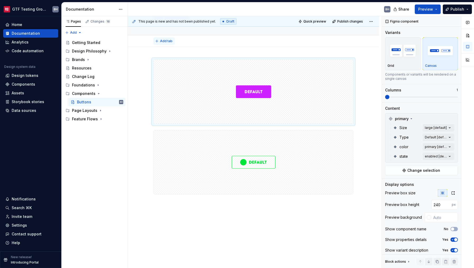
click at [170, 40] on span "Add tab" at bounding box center [166, 41] width 12 height 4
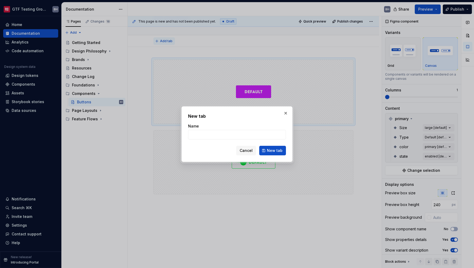
type textarea "*"
type input "System"
click button "New tab" at bounding box center [272, 151] width 27 height 10
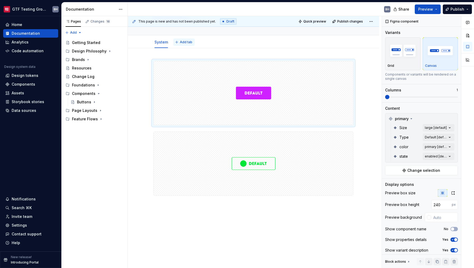
type textarea "*"
click at [180, 41] on span "Add tab" at bounding box center [186, 42] width 12 height 4
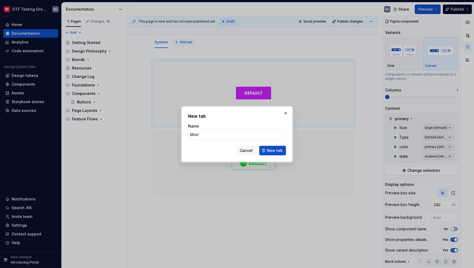
type input "Moe's"
click button "New tab" at bounding box center [272, 151] width 27 height 10
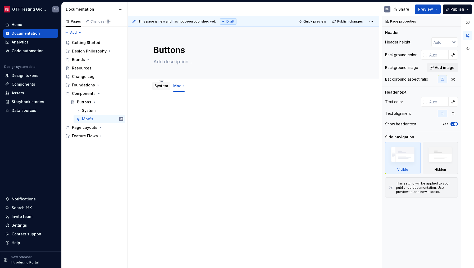
click at [163, 87] on link "System" at bounding box center [161, 85] width 13 height 4
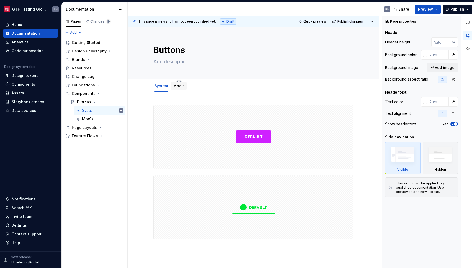
click at [177, 88] on link "Moe's" at bounding box center [178, 85] width 11 height 4
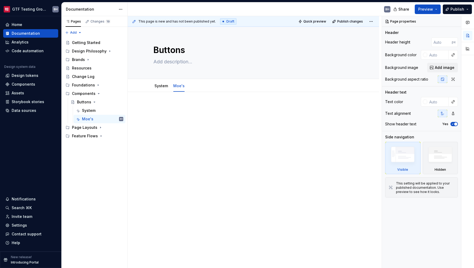
click at [197, 125] on div at bounding box center [253, 118] width 200 height 26
click at [455, 125] on icon "button" at bounding box center [453, 123] width 4 height 3
click at [175, 88] on link "Moe's" at bounding box center [178, 85] width 11 height 4
click at [179, 82] on html "GTF Testing Grounds BH Home Documentation Analytics Code automation Design syst…" at bounding box center [237, 134] width 474 height 268
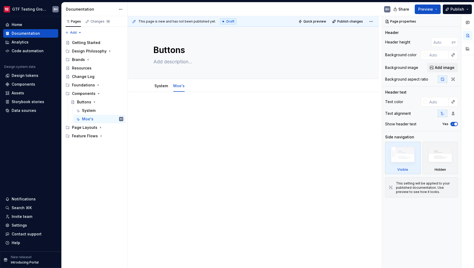
click at [173, 109] on html "GTF Testing Grounds BH Home Documentation Analytics Code automation Design syst…" at bounding box center [237, 134] width 474 height 268
click at [226, 152] on div at bounding box center [253, 151] width 251 height 119
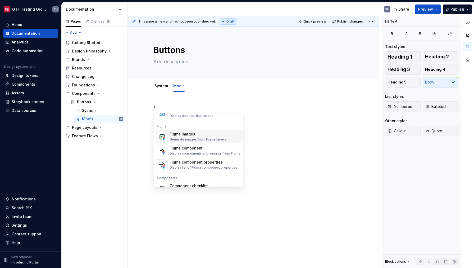
scroll to position [496, 0]
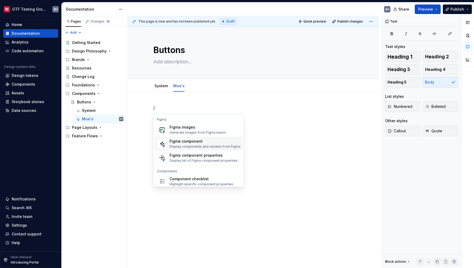
click at [210, 142] on div "Figma component" at bounding box center [205, 140] width 71 height 5
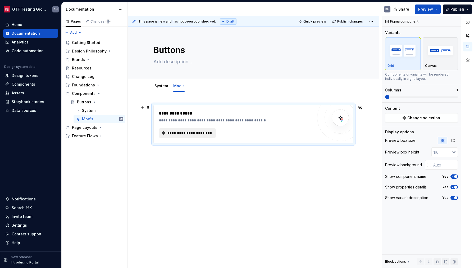
click at [203, 133] on span "**********" at bounding box center [190, 132] width 46 height 5
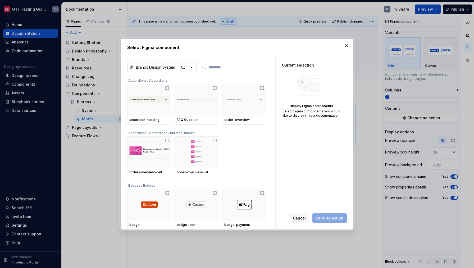
click at [192, 70] on icon "button" at bounding box center [191, 67] width 5 height 5
click at [187, 78] on div "DS Test - Buttons" at bounding box center [177, 78] width 71 height 5
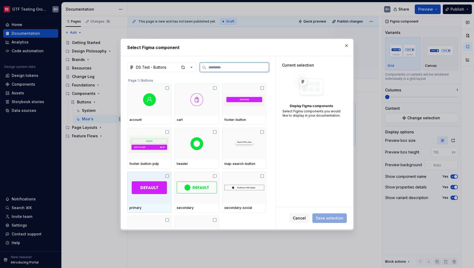
click at [166, 176] on icon at bounding box center [167, 176] width 4 height 4
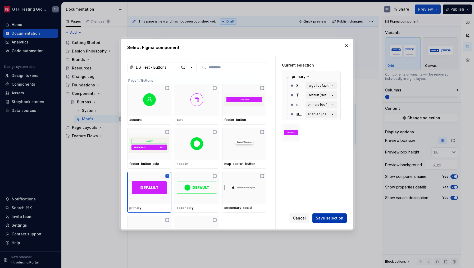
click at [326, 220] on span "Save selection" at bounding box center [330, 217] width 28 height 5
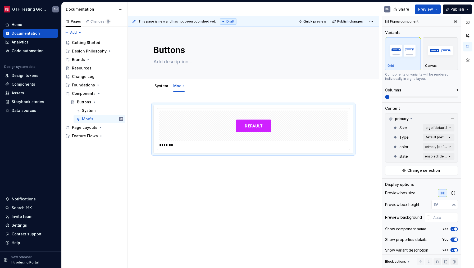
click at [454, 230] on span "button" at bounding box center [455, 228] width 3 height 3
click at [454, 241] on span "button" at bounding box center [455, 239] width 3 height 3
click at [453, 241] on button "No" at bounding box center [454, 239] width 7 height 4
click at [454, 241] on span "button" at bounding box center [455, 239] width 3 height 3
click at [453, 241] on button "No" at bounding box center [454, 239] width 7 height 4
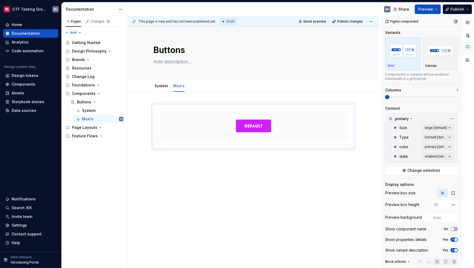
click at [454, 241] on span "button" at bounding box center [455, 239] width 3 height 3
click at [452, 250] on icon "button" at bounding box center [453, 249] width 4 height 3
click at [413, 119] on icon at bounding box center [411, 118] width 4 height 4
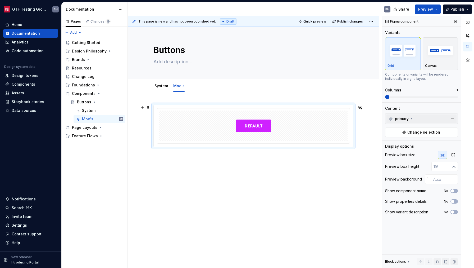
click at [267, 128] on img at bounding box center [253, 125] width 35 height 26
click at [148, 107] on span at bounding box center [148, 106] width 4 height 7
click at [160, 88] on link "System" at bounding box center [161, 85] width 13 height 4
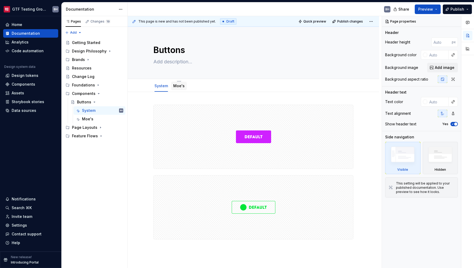
click at [180, 88] on div "Moe's" at bounding box center [178, 86] width 11 height 6
click at [180, 86] on link "Moe's" at bounding box center [178, 85] width 11 height 4
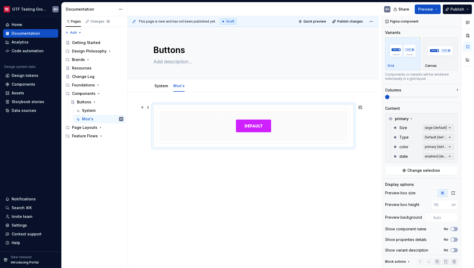
click at [290, 126] on div at bounding box center [253, 125] width 188 height 31
click at [95, 112] on div "System" at bounding box center [88, 110] width 13 height 5
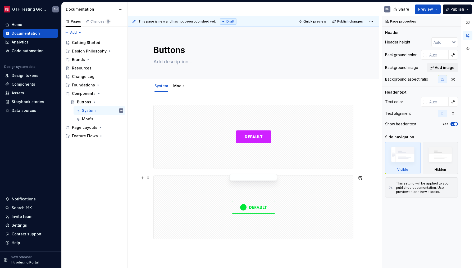
click at [306, 190] on div at bounding box center [254, 207] width 200 height 64
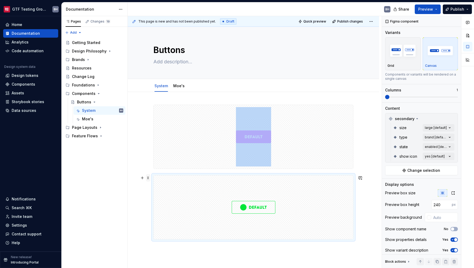
click at [149, 178] on span at bounding box center [148, 177] width 4 height 7
click at [162, 224] on div "Delete" at bounding box center [173, 225] width 34 height 5
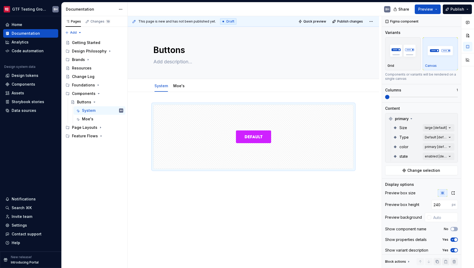
click at [224, 198] on div at bounding box center [253, 173] width 251 height 163
click at [225, 197] on div at bounding box center [253, 173] width 251 height 163
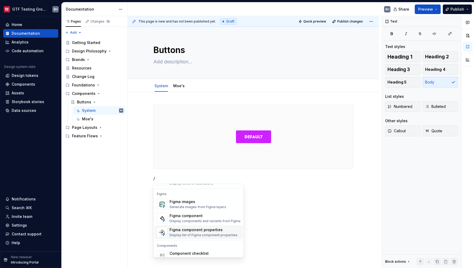
scroll to position [492, 0]
click at [210, 229] on div "Figma component properties" at bounding box center [204, 229] width 68 height 5
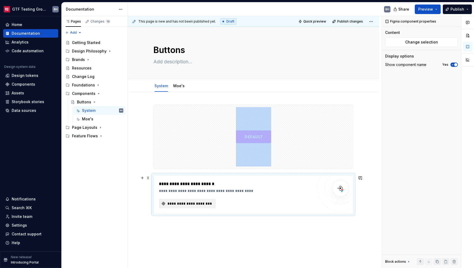
click at [200, 204] on span "**********" at bounding box center [190, 203] width 46 height 5
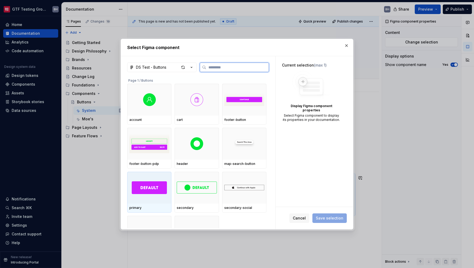
click at [165, 178] on div at bounding box center [149, 187] width 44 height 32
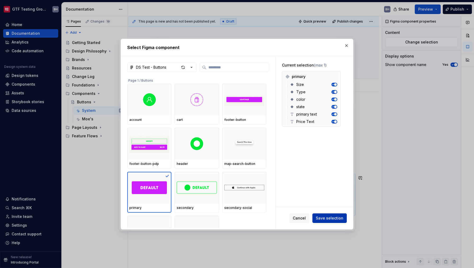
click at [325, 215] on span "Save selection" at bounding box center [330, 217] width 28 height 5
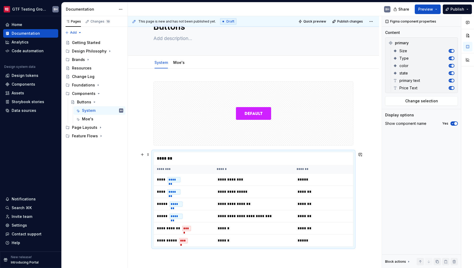
scroll to position [24, 0]
click at [243, 179] on span "**********" at bounding box center [231, 179] width 28 height 4
click at [298, 180] on span "*****" at bounding box center [303, 179] width 13 height 4
click at [333, 180] on td "*****" at bounding box center [323, 179] width 60 height 12
click at [343, 191] on td "*******" at bounding box center [323, 191] width 60 height 12
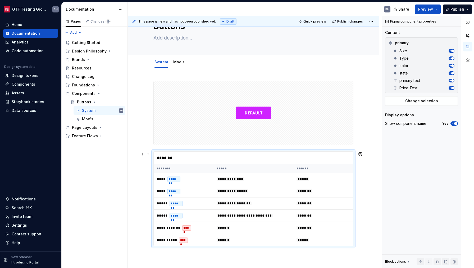
click at [322, 153] on div "*******" at bounding box center [254, 157] width 200 height 13
click at [456, 122] on span "button" at bounding box center [455, 123] width 3 height 3
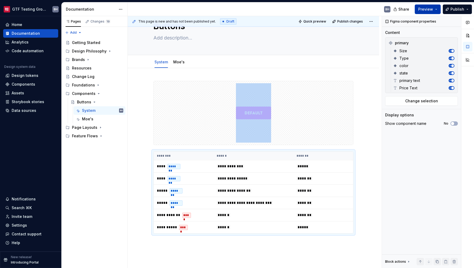
click at [429, 10] on span "Preview" at bounding box center [425, 9] width 15 height 5
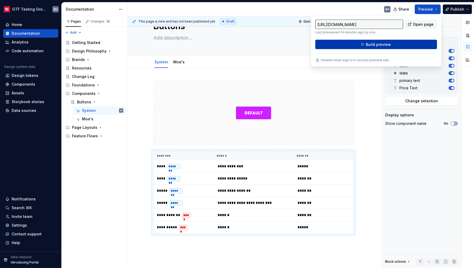
click at [406, 44] on button "Build preview" at bounding box center [376, 45] width 122 height 10
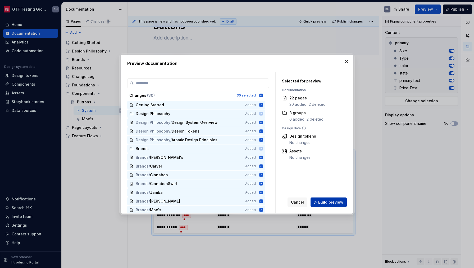
click at [329, 205] on button "Build preview" at bounding box center [329, 202] width 36 height 10
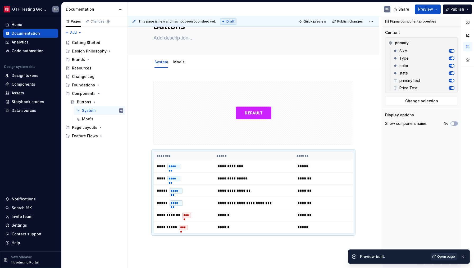
click at [440, 254] on link "Open page" at bounding box center [444, 255] width 27 height 7
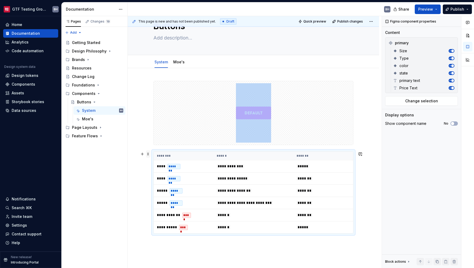
click at [149, 154] on span at bounding box center [148, 153] width 4 height 7
click at [161, 203] on div "Delete" at bounding box center [173, 201] width 34 height 5
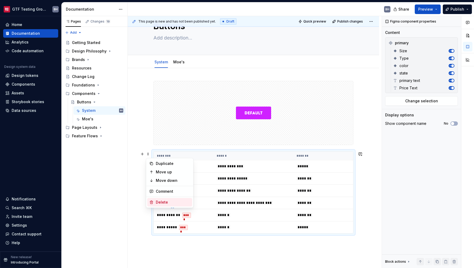
scroll to position [0, 0]
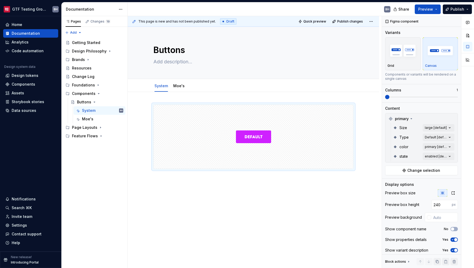
click at [226, 201] on div at bounding box center [253, 173] width 251 height 163
click at [223, 194] on div at bounding box center [253, 173] width 251 height 163
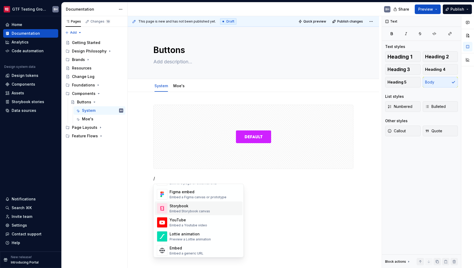
scroll to position [258, 0]
click at [206, 210] on div "Embed Storybook canvas" at bounding box center [190, 211] width 40 height 4
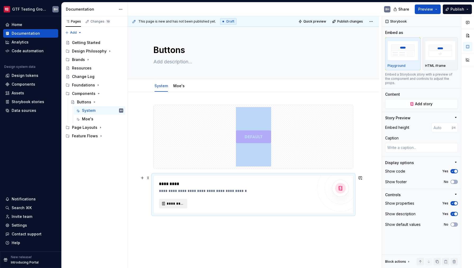
click at [168, 205] on span "*********" at bounding box center [175, 203] width 17 height 5
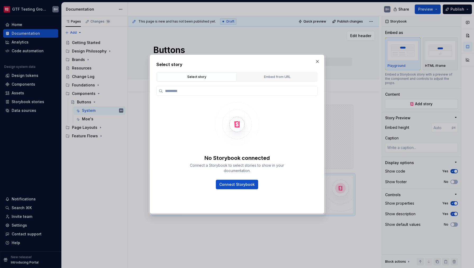
click at [316, 62] on button "button" at bounding box center [317, 61] width 7 height 7
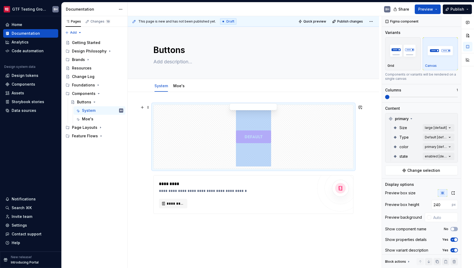
click at [299, 137] on div at bounding box center [254, 137] width 200 height 64
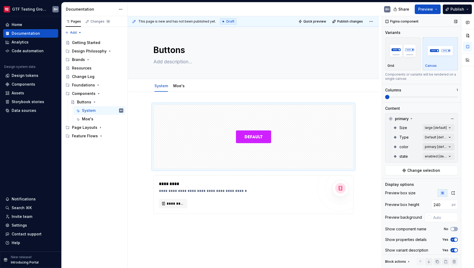
click at [447, 147] on div "Comments Open comments No comments yet Select ‘Comment’ from the block context …" at bounding box center [428, 142] width 92 height 252
type textarea "*"
